Goal: Task Accomplishment & Management: Use online tool/utility

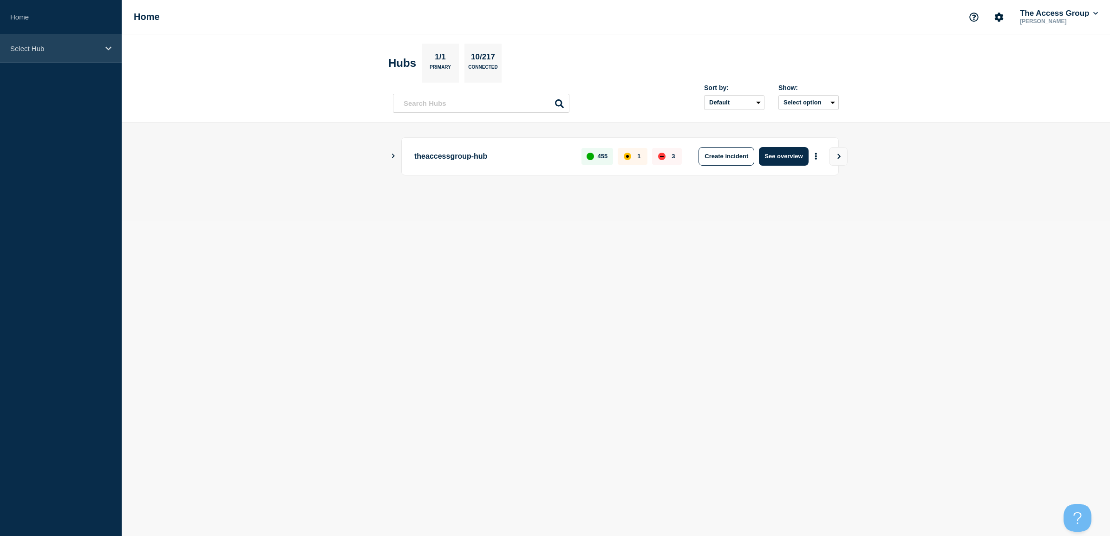
click at [66, 45] on p "Select Hub" at bounding box center [54, 49] width 89 height 8
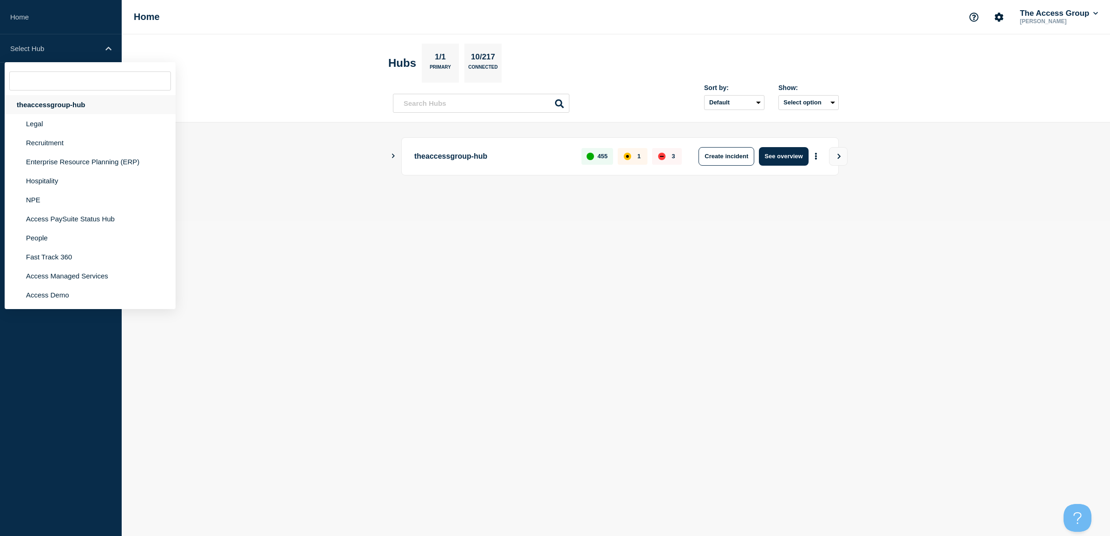
click at [56, 106] on div "theaccessgroup-hub" at bounding box center [90, 104] width 171 height 19
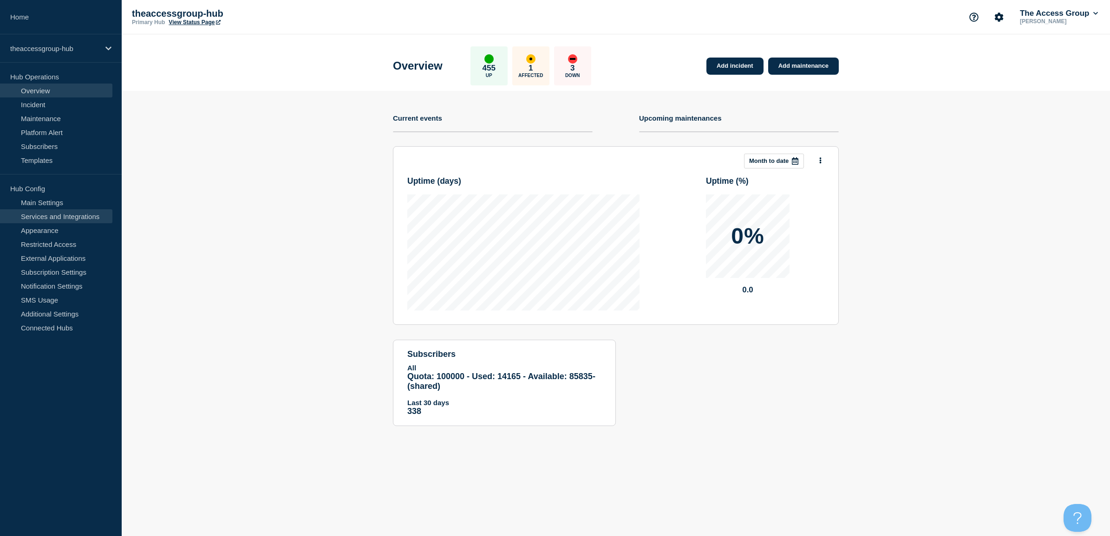
click at [67, 210] on link "Services and Integrations" at bounding box center [56, 216] width 112 height 14
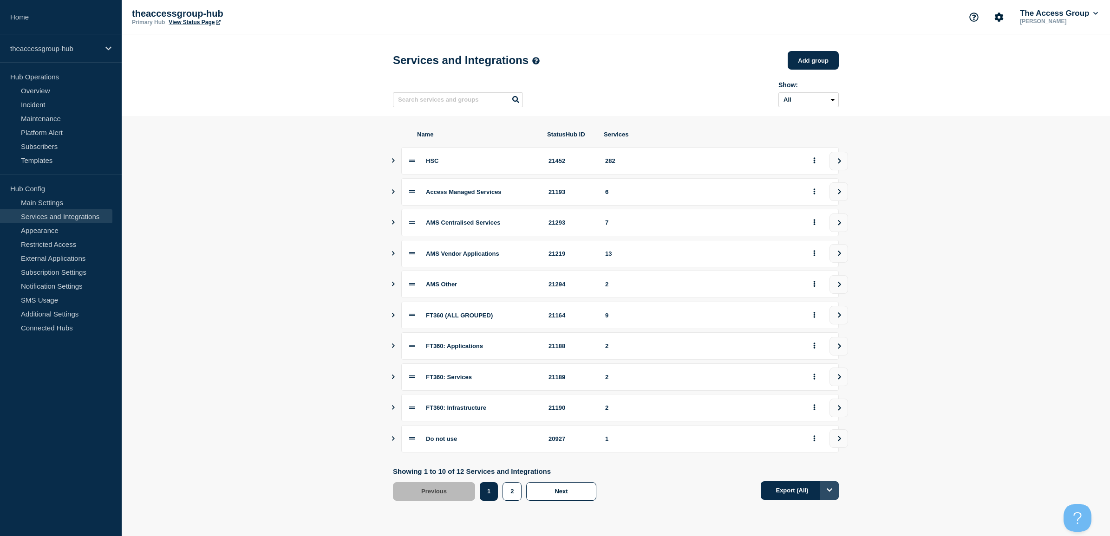
click at [835, 494] on button "Options" at bounding box center [829, 490] width 19 height 19
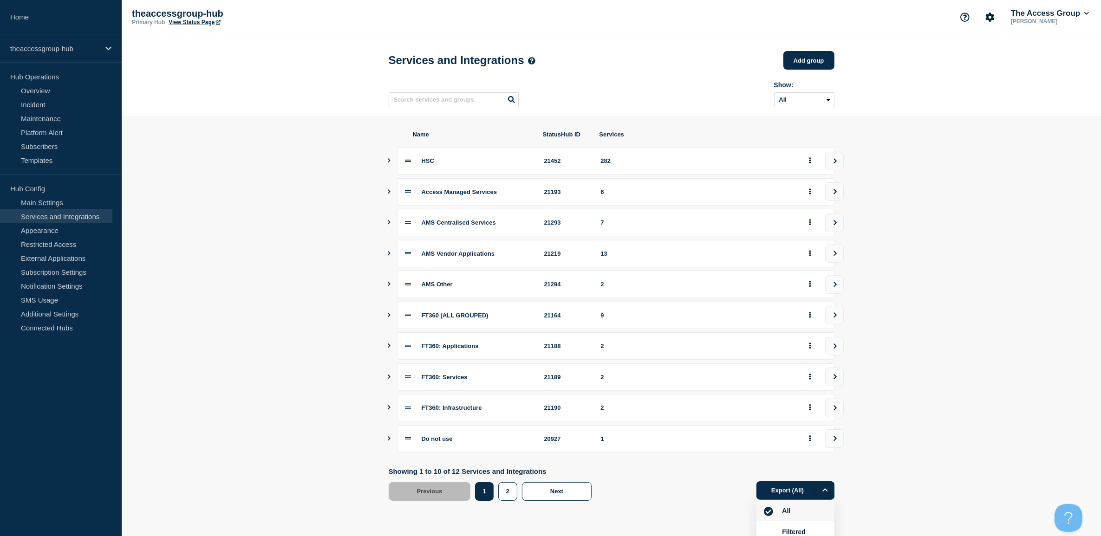
scroll to position [29, 0]
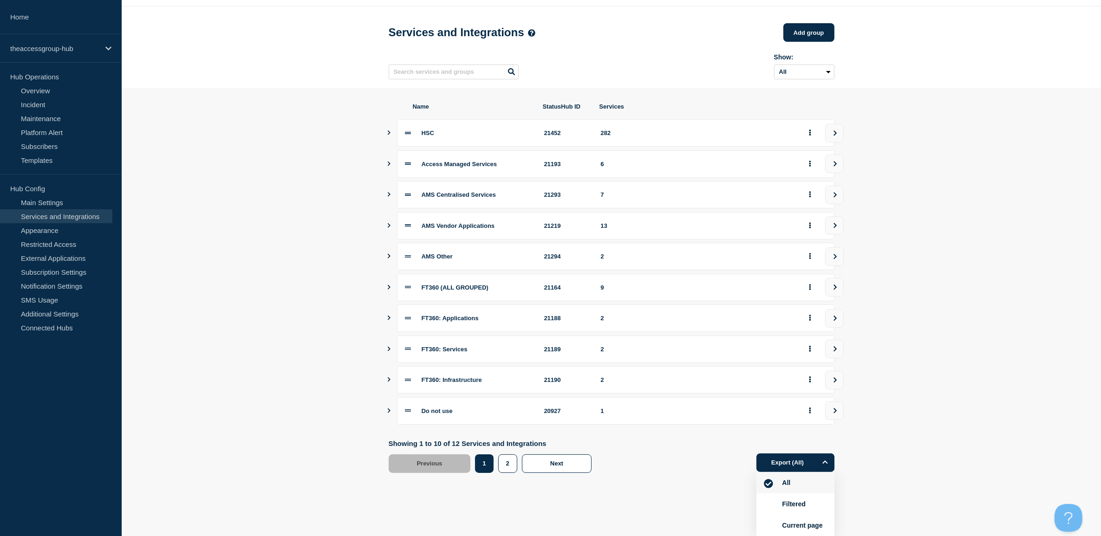
click at [788, 484] on button "All" at bounding box center [786, 483] width 14 height 8
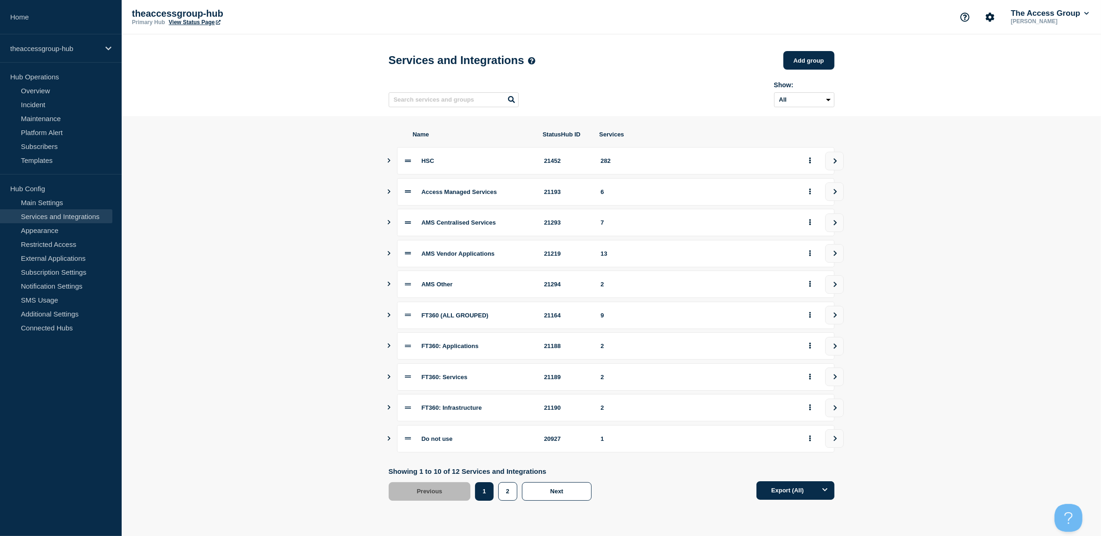
scroll to position [0, 0]
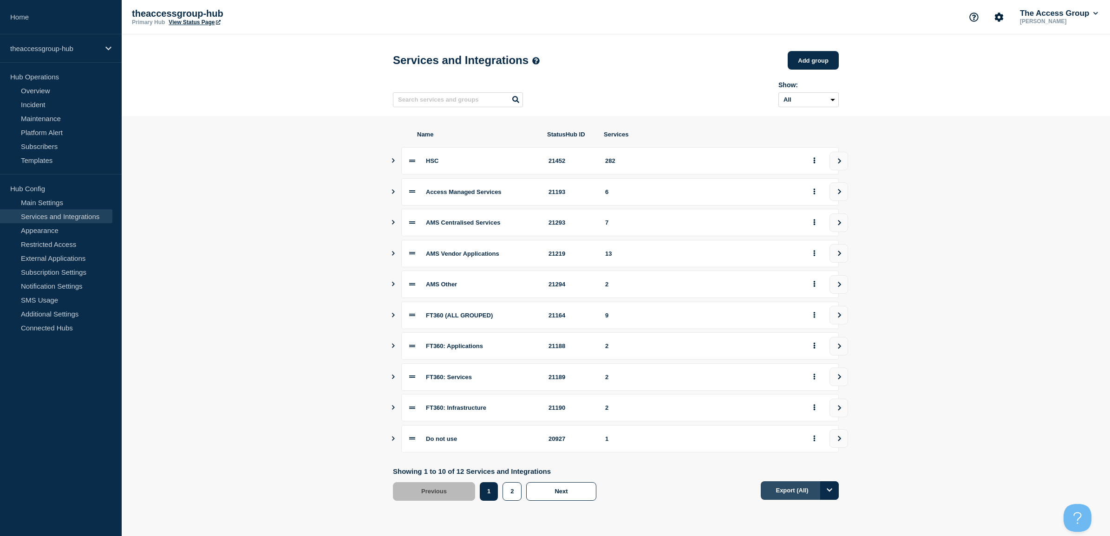
click at [790, 498] on button "Export (All)" at bounding box center [799, 490] width 78 height 19
